Goal: Obtain resource: Obtain resource

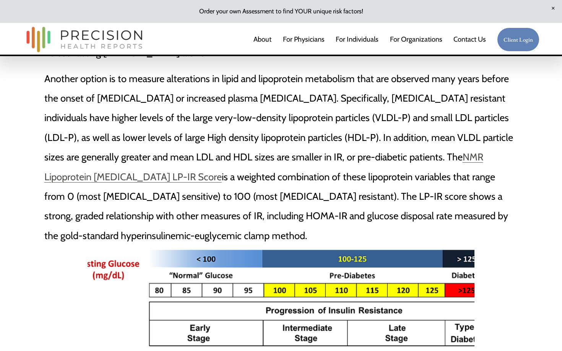
scroll to position [566, 0]
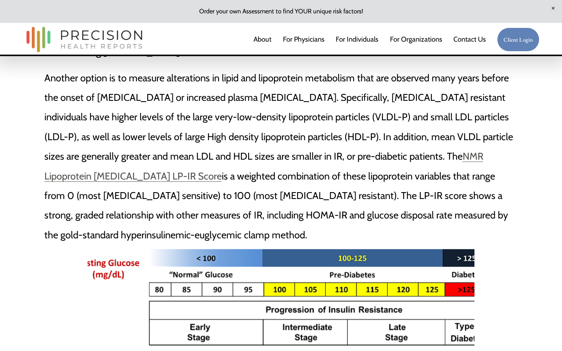
click at [64, 150] on link "NMR Lipoprotein Insulin Resistance LP-IR Score" at bounding box center [263, 165] width 439 height 31
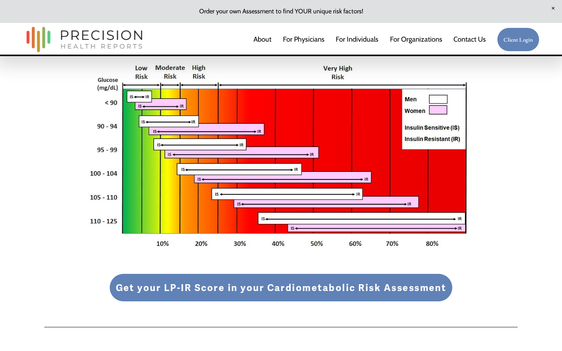
scroll to position [1234, 0]
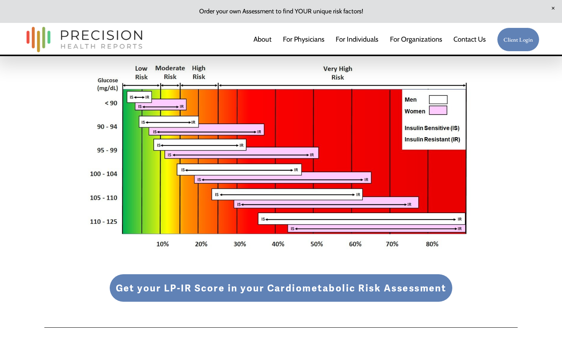
click at [312, 40] on link "For Physicians" at bounding box center [304, 39] width 42 height 15
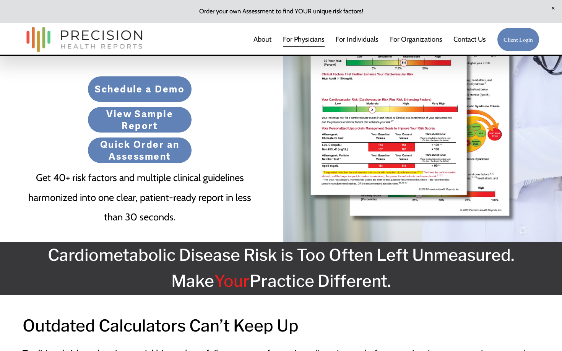
scroll to position [271, 0]
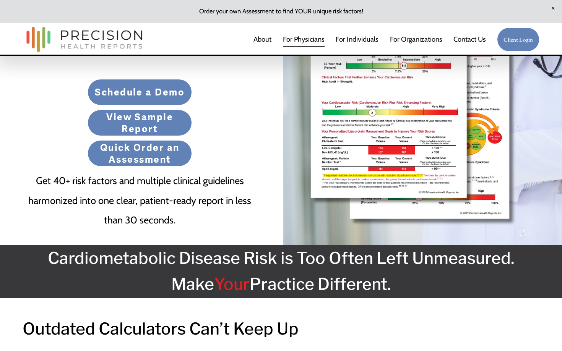
click at [131, 146] on link "Quick Order an Assessment" at bounding box center [140, 153] width 104 height 26
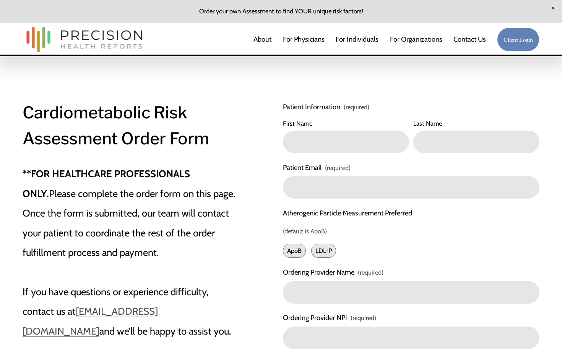
click at [351, 40] on link "For Individuals" at bounding box center [357, 39] width 43 height 15
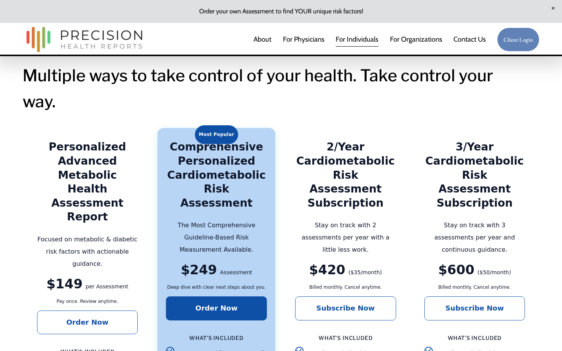
scroll to position [1292, 0]
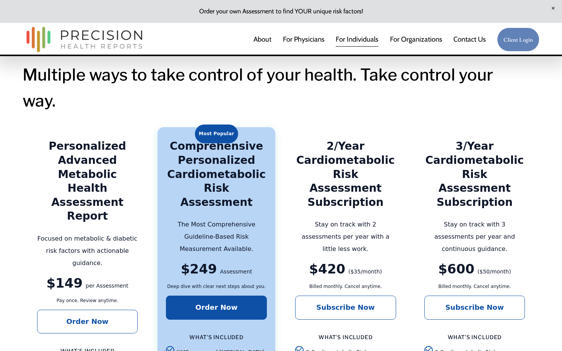
click at [315, 37] on link "For Physicians" at bounding box center [304, 39] width 42 height 15
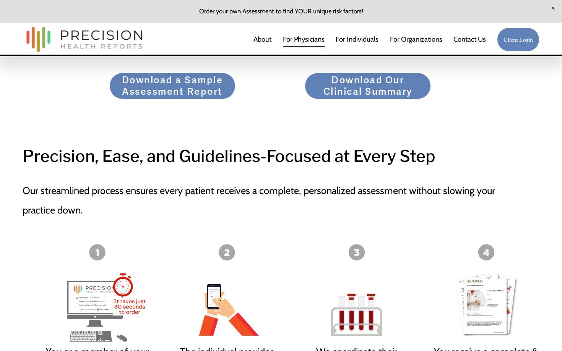
scroll to position [1136, 0]
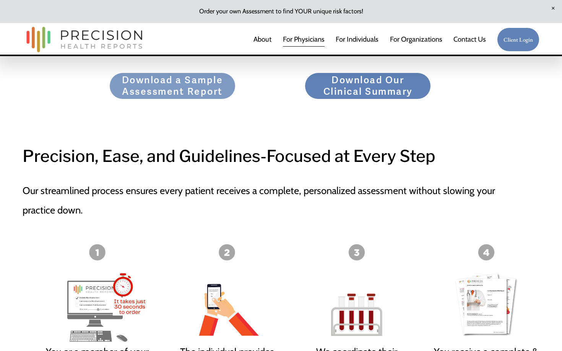
click at [197, 75] on link "Download a Sample Assessment Report" at bounding box center [172, 86] width 126 height 26
